Goal: Transaction & Acquisition: Purchase product/service

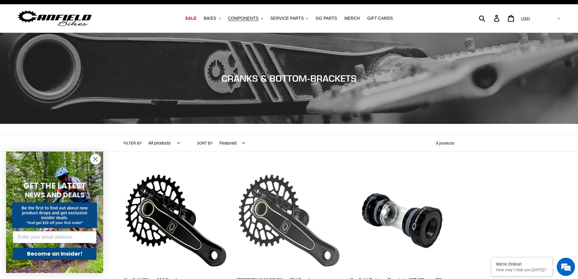
scroll to position [8, 0]
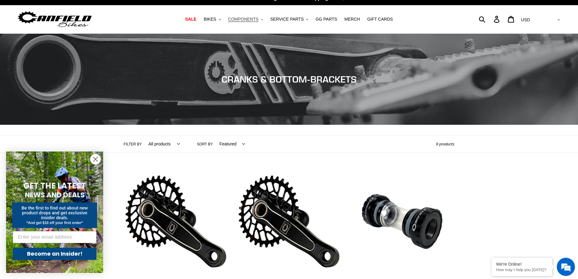
click at [258, 20] on span "COMPONENTS" at bounding box center [243, 19] width 30 height 5
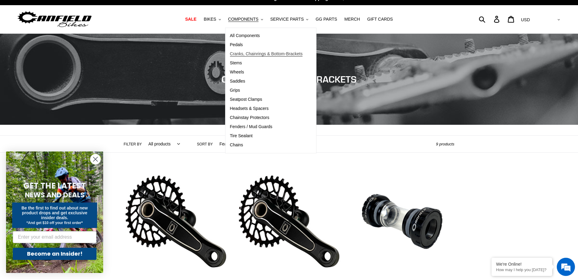
click at [252, 55] on span "Cranks, Chainrings & Bottom-Brackets" at bounding box center [266, 53] width 73 height 5
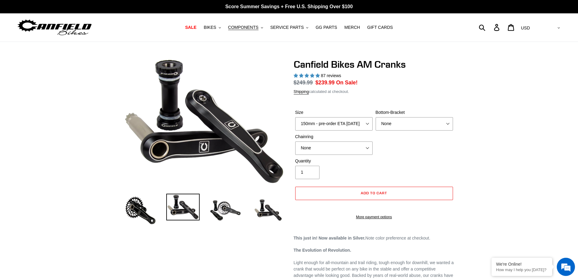
select select "highest-rating"
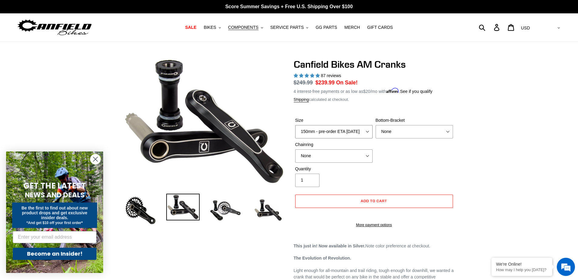
click at [365, 131] on select "150mm - pre-order ETA 9/30/25 155mm - pre-order ETA 9/30/25 160mm - pre-order E…" at bounding box center [333, 131] width 77 height 13
select select "160mm - pre-order ETA 9/30/25"
click at [295, 125] on select "150mm - pre-order ETA 9/30/25 155mm - pre-order ETA 9/30/25 160mm - pre-order E…" at bounding box center [333, 131] width 77 height 13
click at [428, 131] on select "None BSA Threaded 68/73mm Press Fit PF92" at bounding box center [413, 131] width 77 height 13
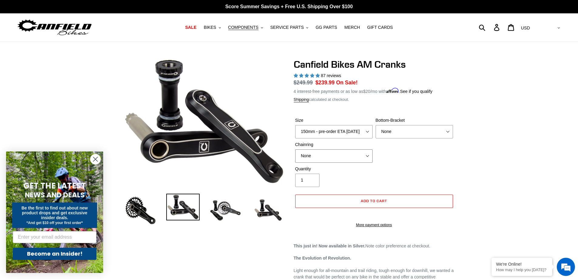
click at [357, 154] on select "None 30t Round (Boost 148) 30t Oval (Boost 148) 32t Round (Boost 148) 32t Oval …" at bounding box center [333, 155] width 77 height 13
select select "32t Round (Boost 148)"
click at [295, 149] on select "None 30t Round (Boost 148) 30t Oval (Boost 148) 32t Round (Boost 148) 32t Oval …" at bounding box center [333, 155] width 77 height 13
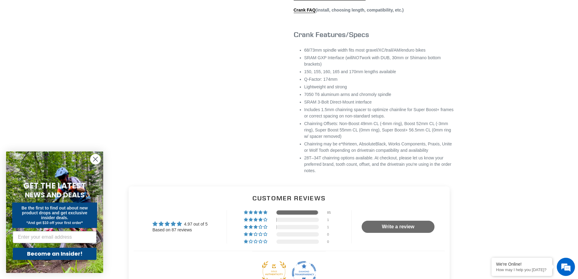
scroll to position [425, 0]
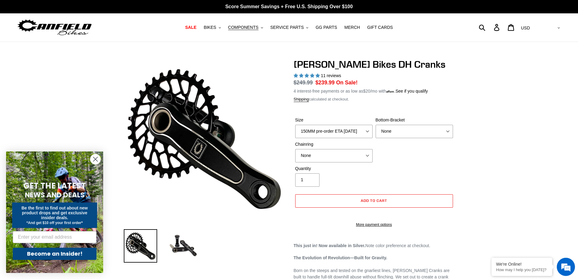
select select "highest-rating"
